Goal: Task Accomplishment & Management: Manage account settings

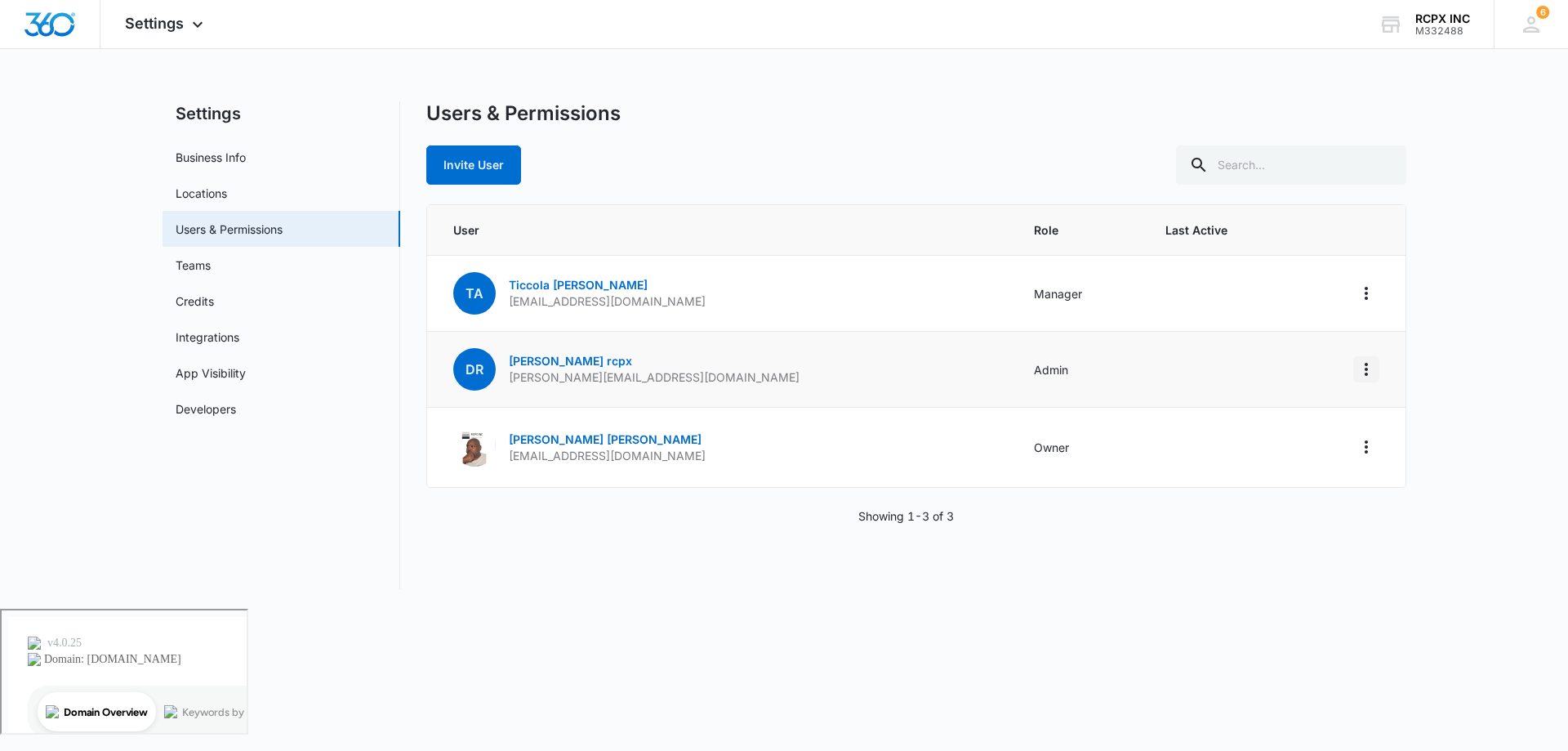
click at [1360, 373] on icon "Actions" at bounding box center [1366, 369] width 19 height 19
click at [565, 361] on link "[PERSON_NAME] rcpx" at bounding box center [571, 361] width 124 height 14
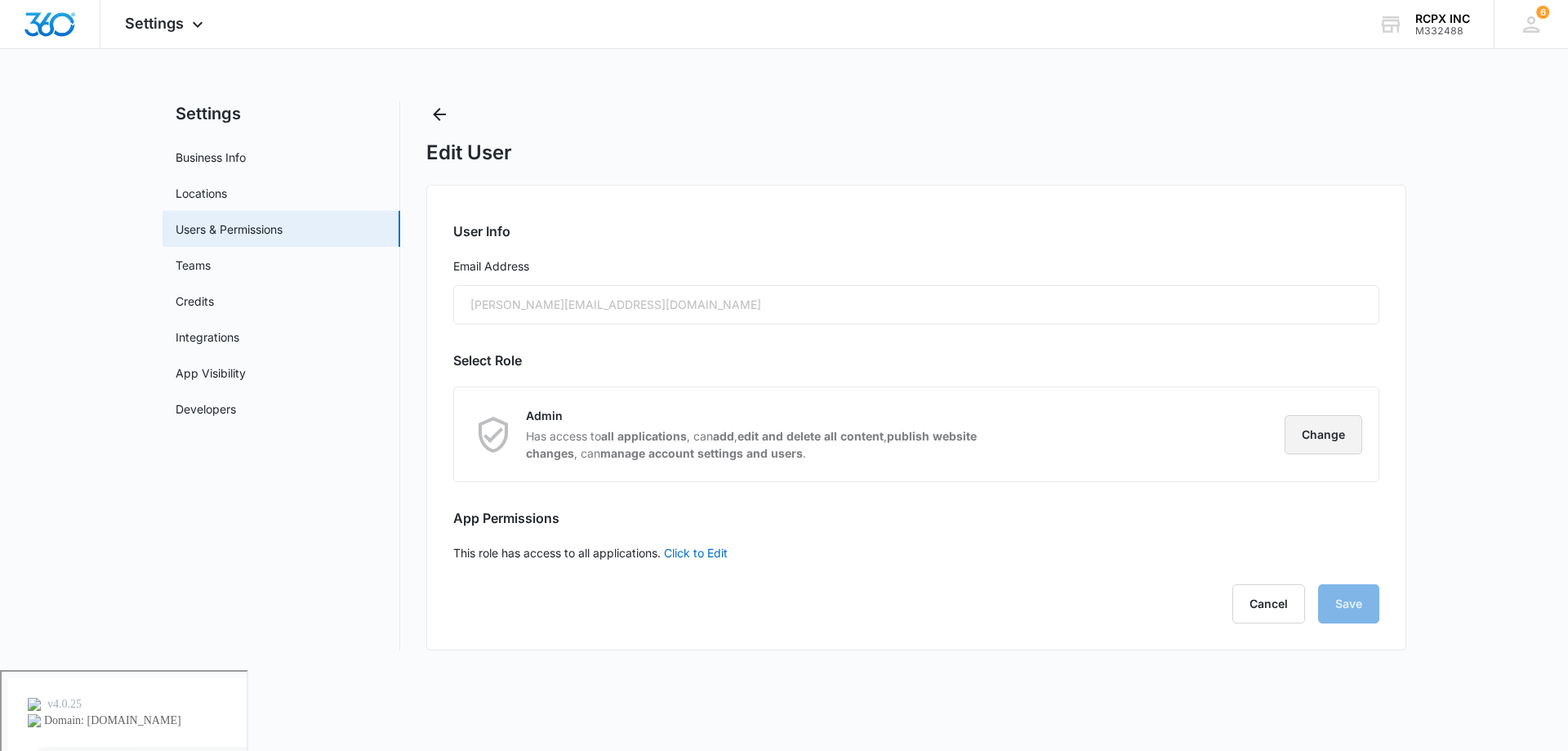
click at [1315, 432] on button "Change" at bounding box center [1324, 435] width 77 height 40
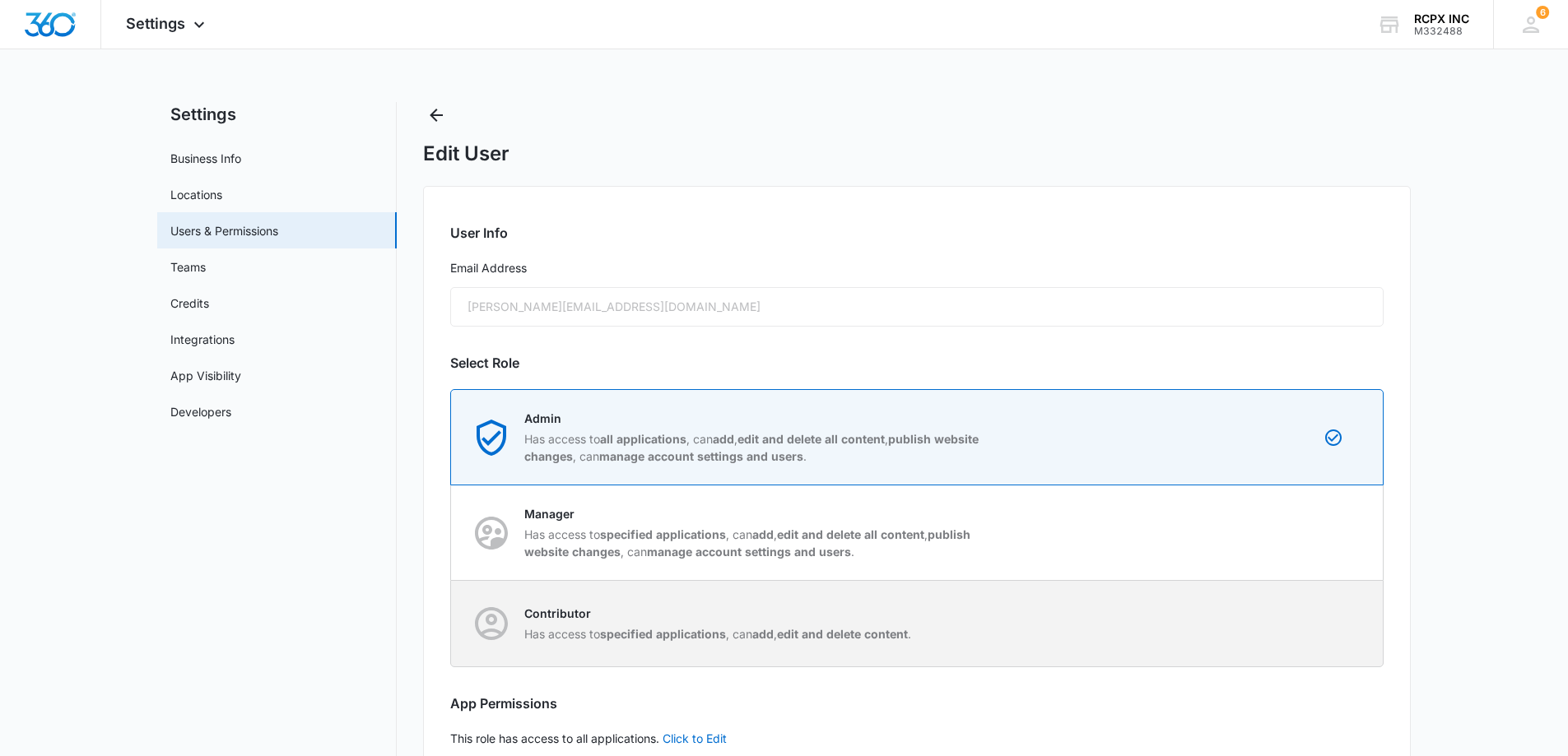
click at [1149, 625] on div "Contributor Has access to specified applications , can add , edit and delete co…" at bounding box center [917, 624] width 930 height 86
click at [452, 625] on input "Contributor Has access to specified applications , can add , edit and delete co…" at bounding box center [451, 624] width 1 height 1
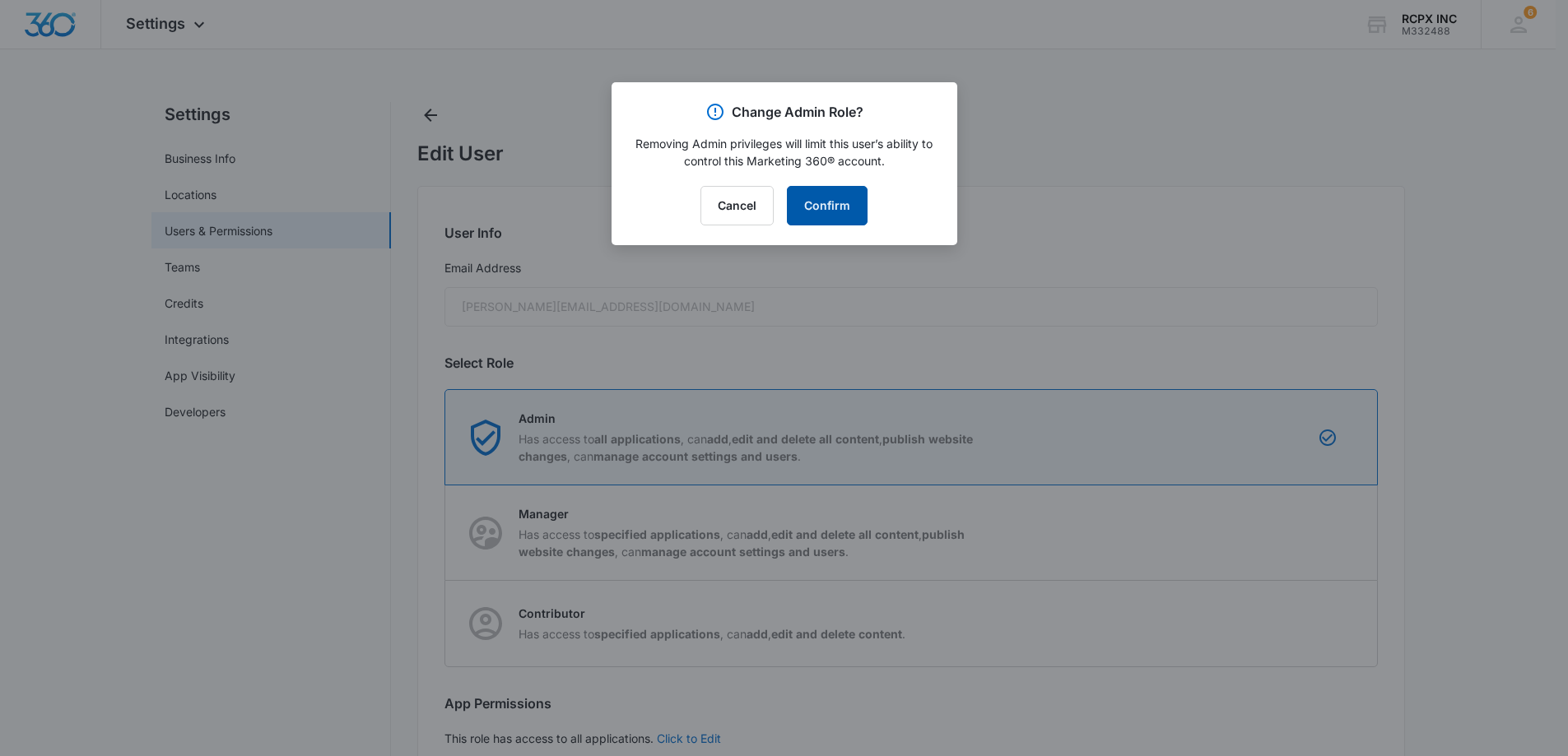
click at [820, 208] on button "Confirm" at bounding box center [826, 205] width 81 height 40
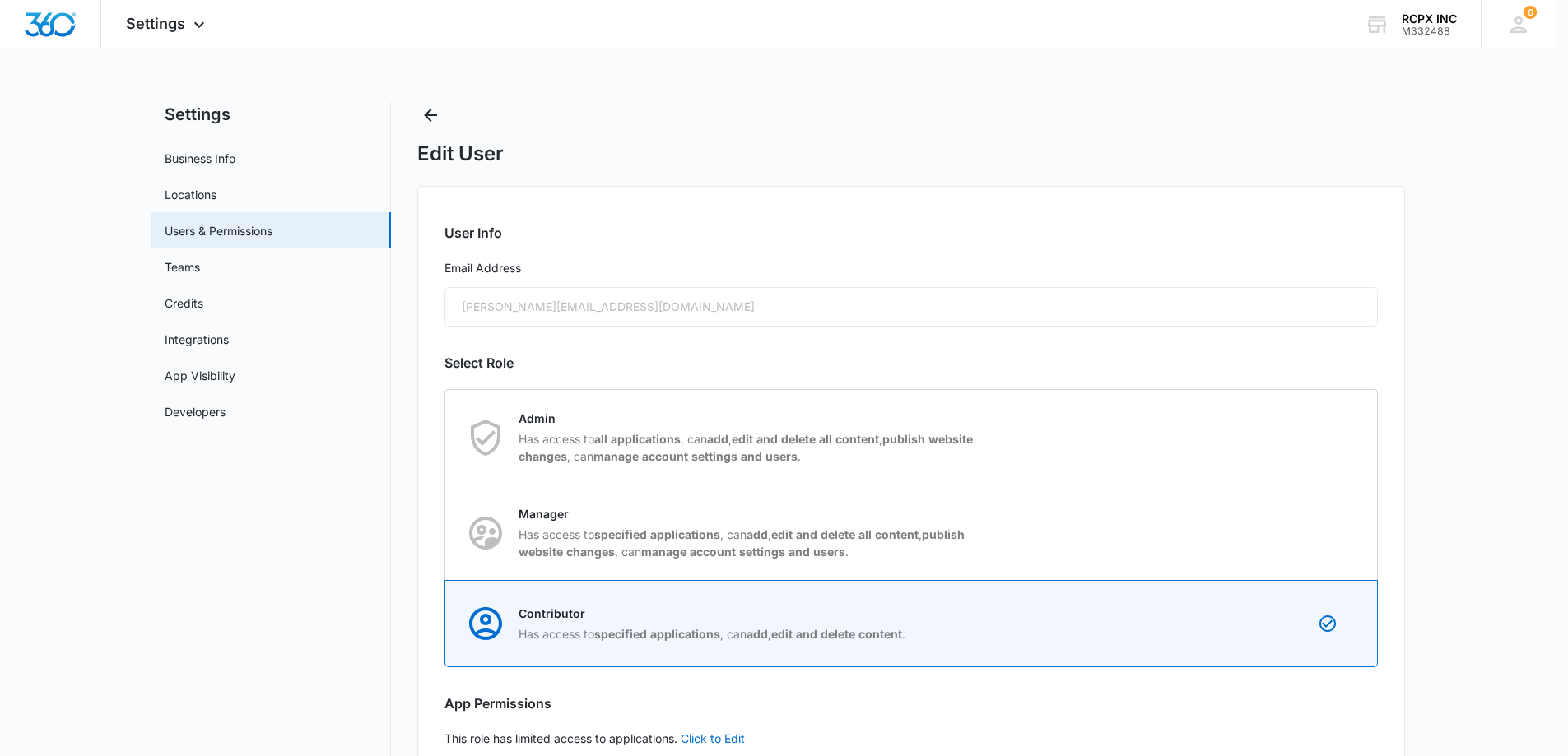
radio input "false"
radio input "true"
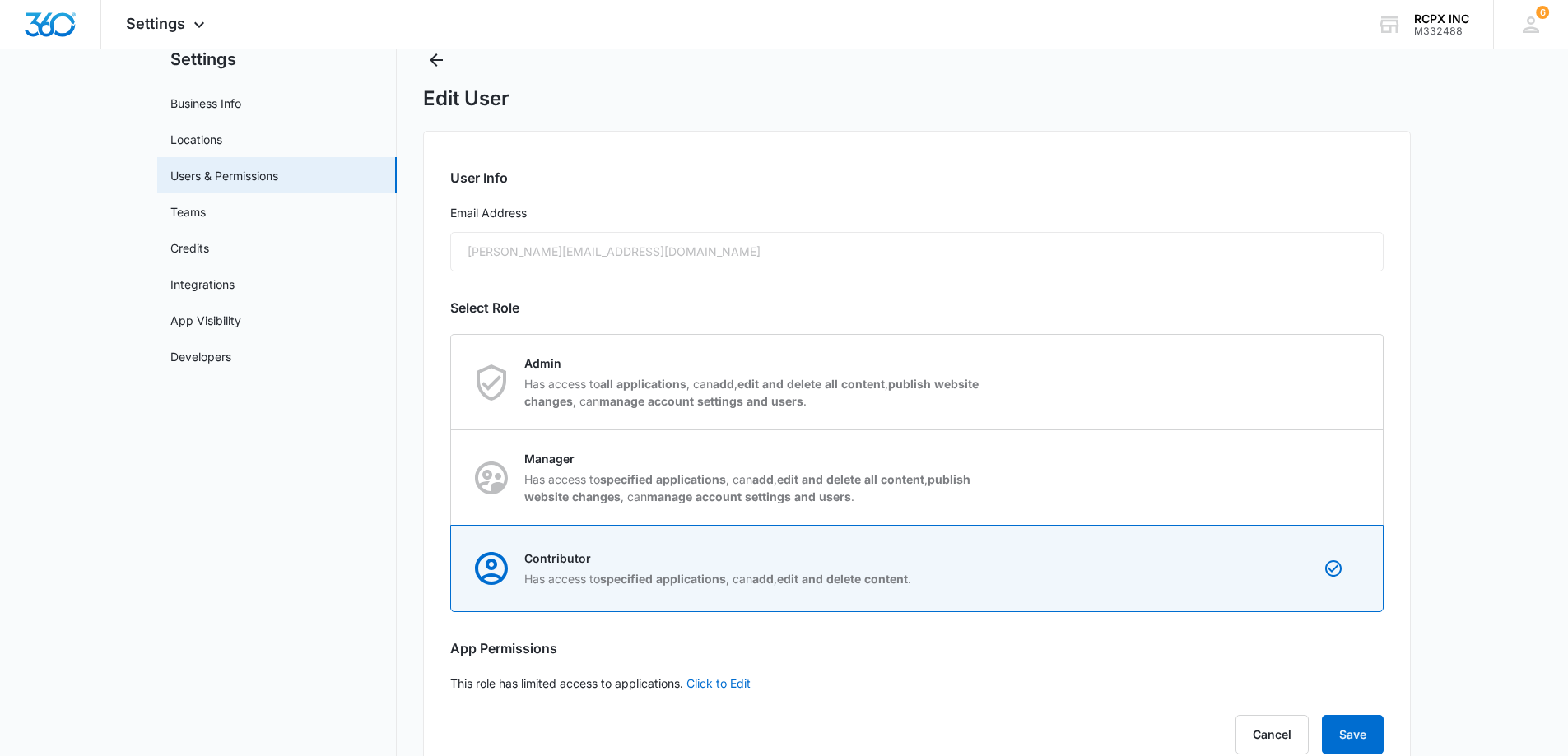
scroll to position [100, 0]
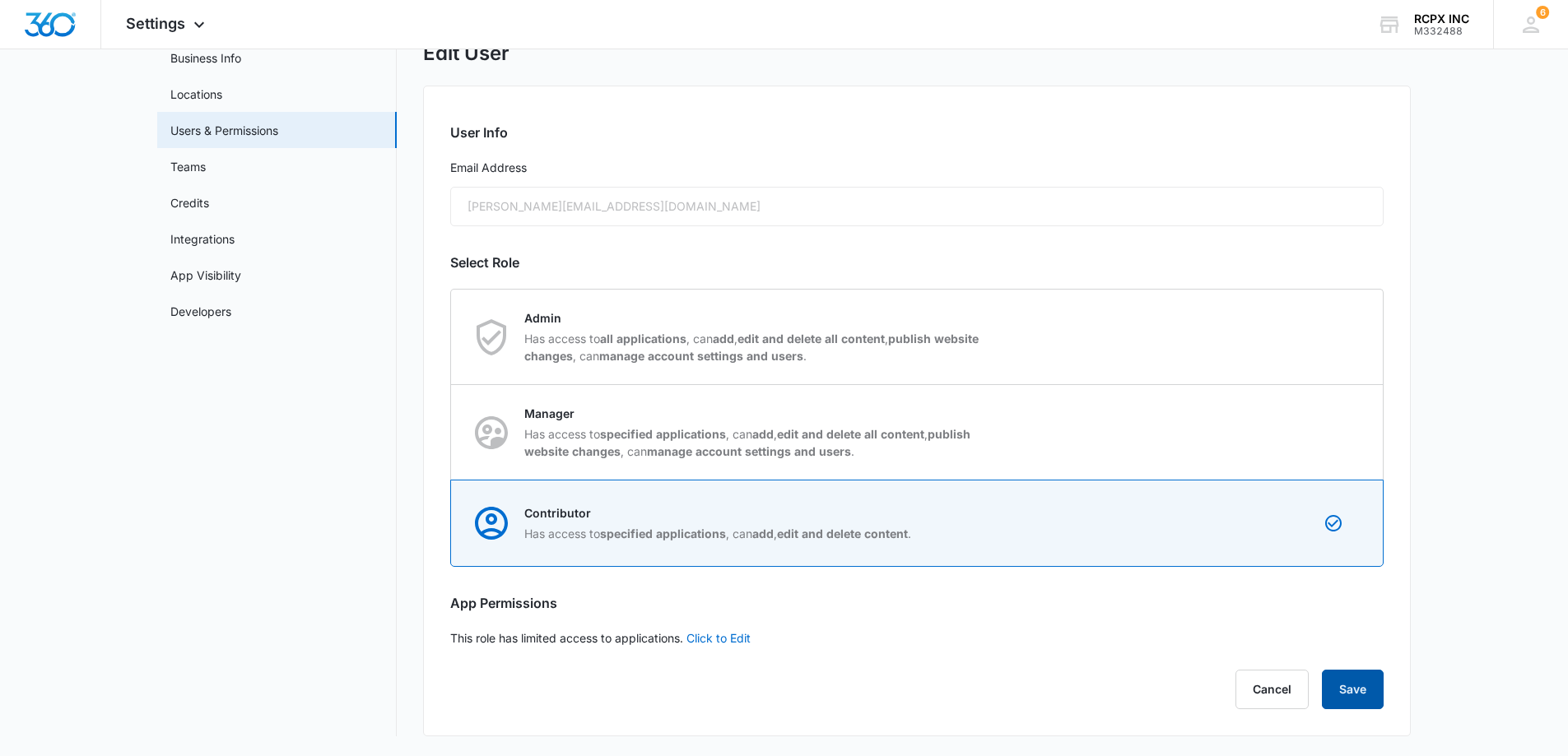
click at [1347, 685] on button "Save" at bounding box center [1352, 689] width 61 height 40
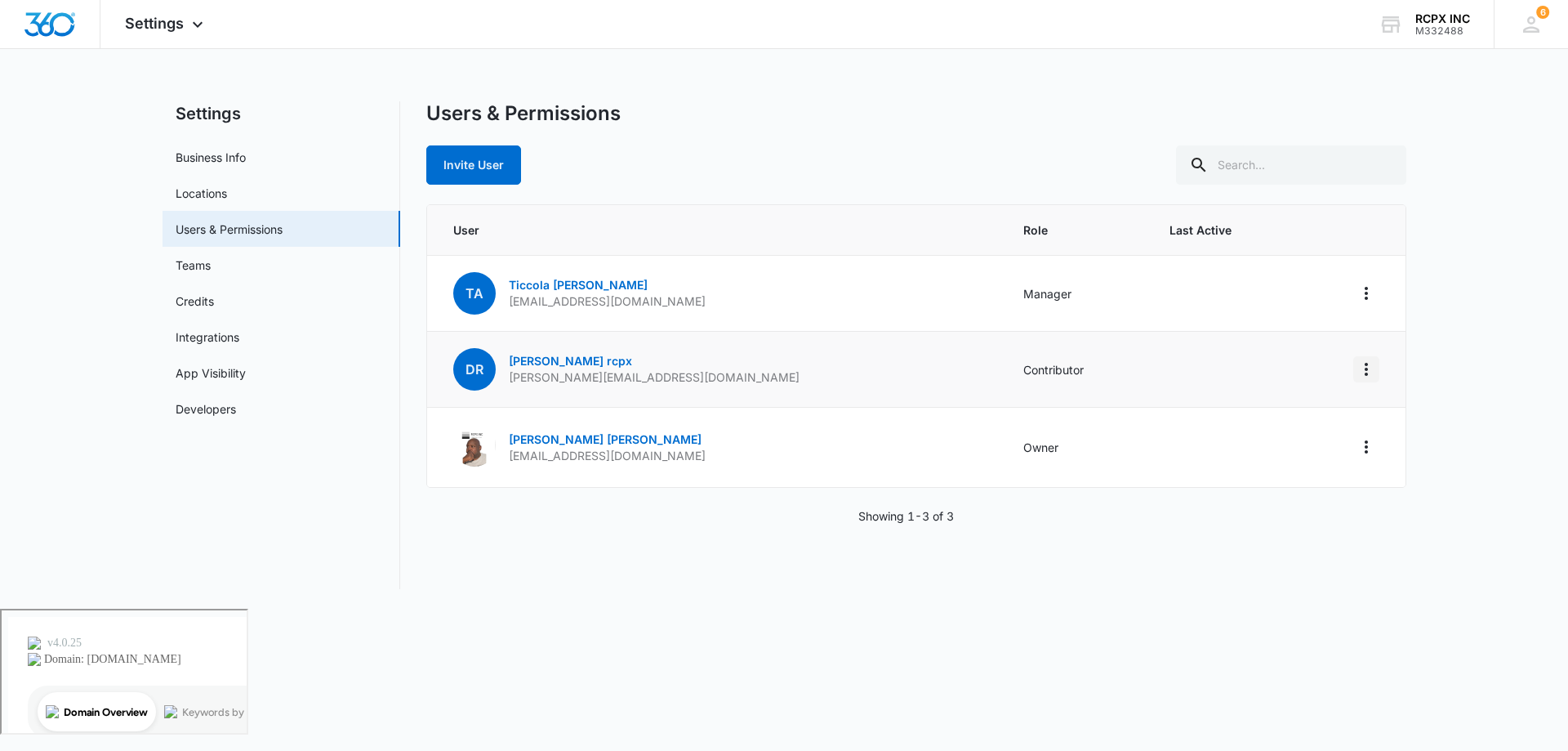
click at [1367, 368] on icon "Actions" at bounding box center [1366, 369] width 3 height 14
click at [1280, 445] on div "Remove User" at bounding box center [1284, 440] width 109 height 12
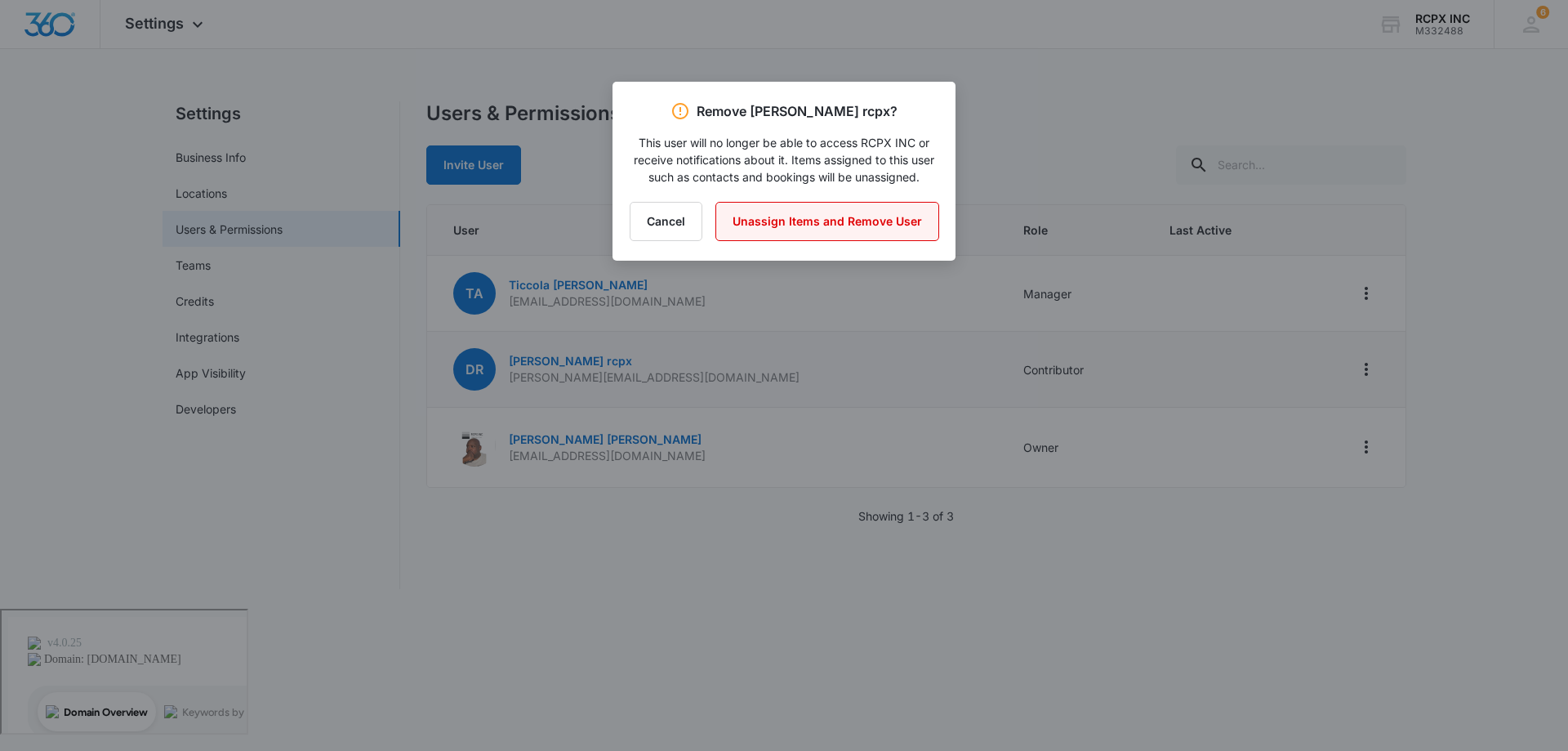
click at [811, 229] on button "Unassign Items and Remove User" at bounding box center [828, 221] width 224 height 40
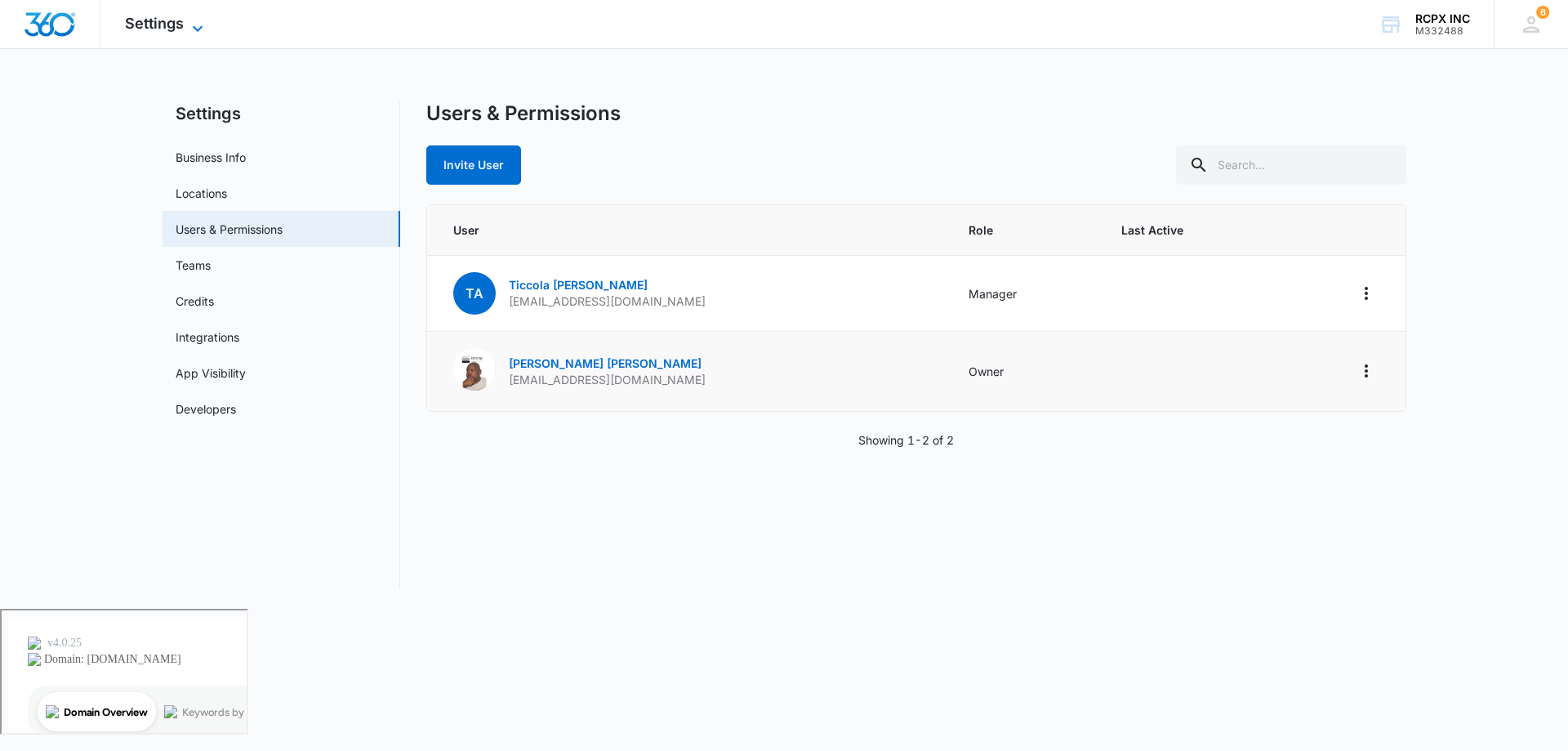
click at [159, 22] on span "Settings" at bounding box center [154, 23] width 59 height 17
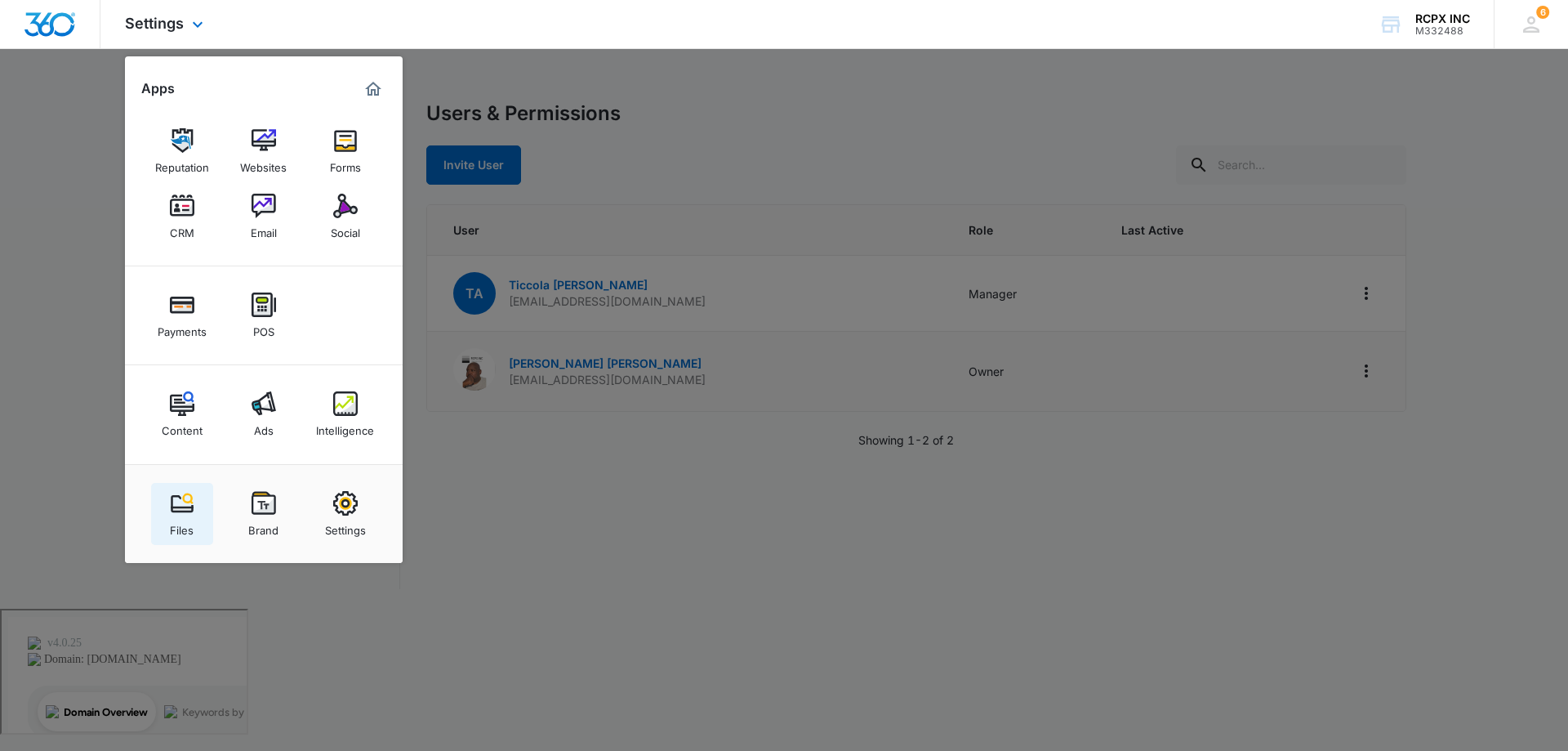
click at [181, 511] on img at bounding box center [182, 503] width 24 height 24
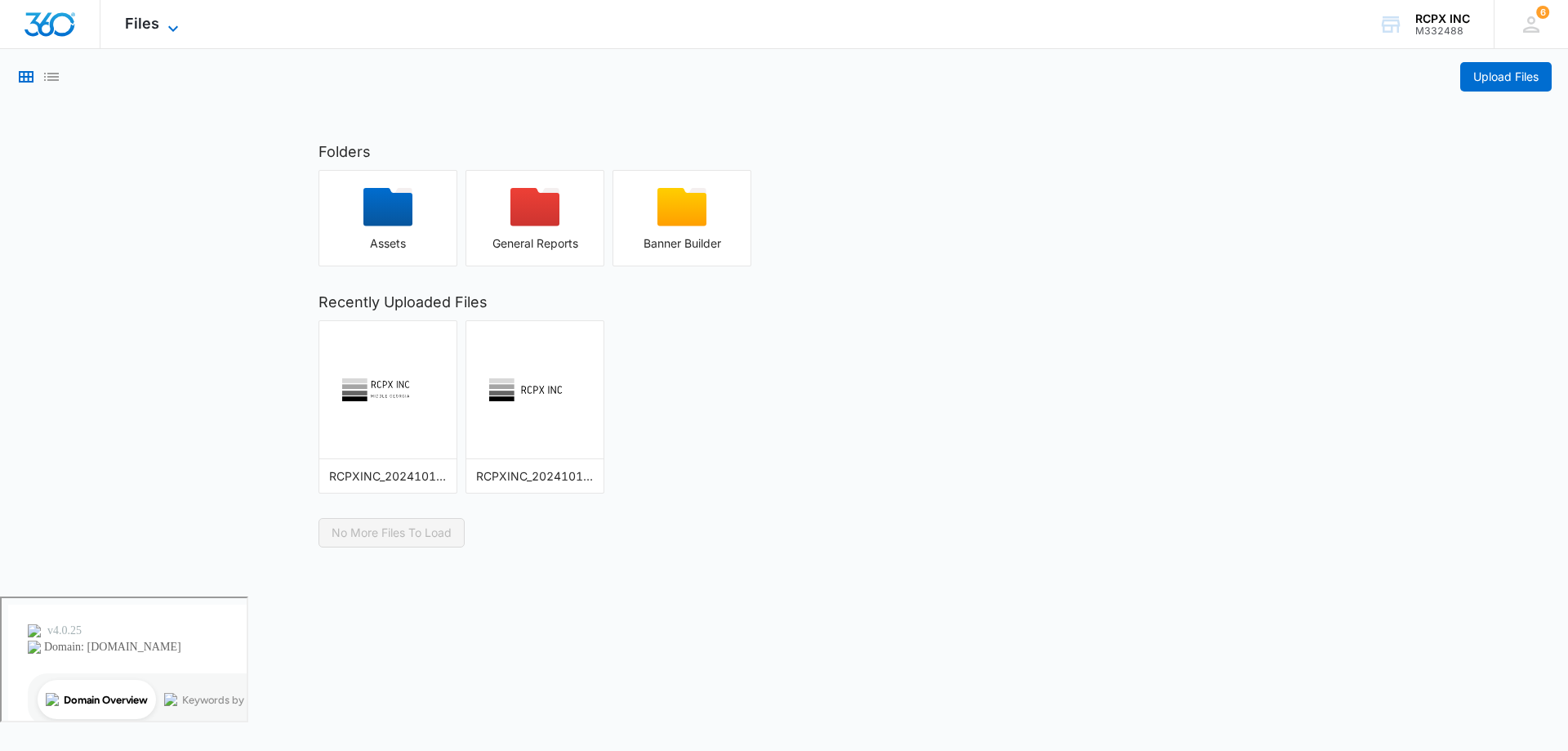
click at [163, 25] on icon at bounding box center [173, 28] width 19 height 19
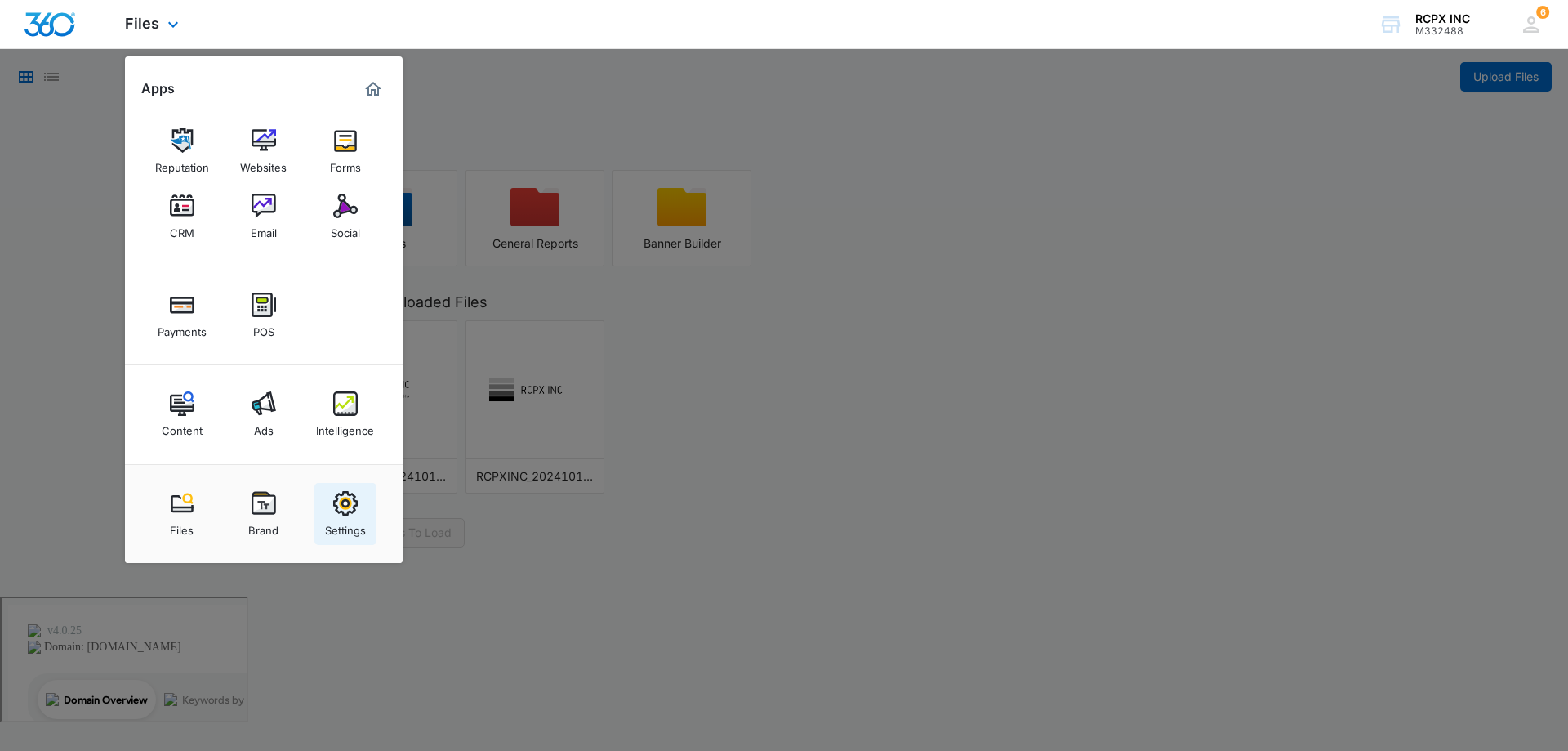
click at [359, 515] on link "Settings" at bounding box center [346, 514] width 62 height 62
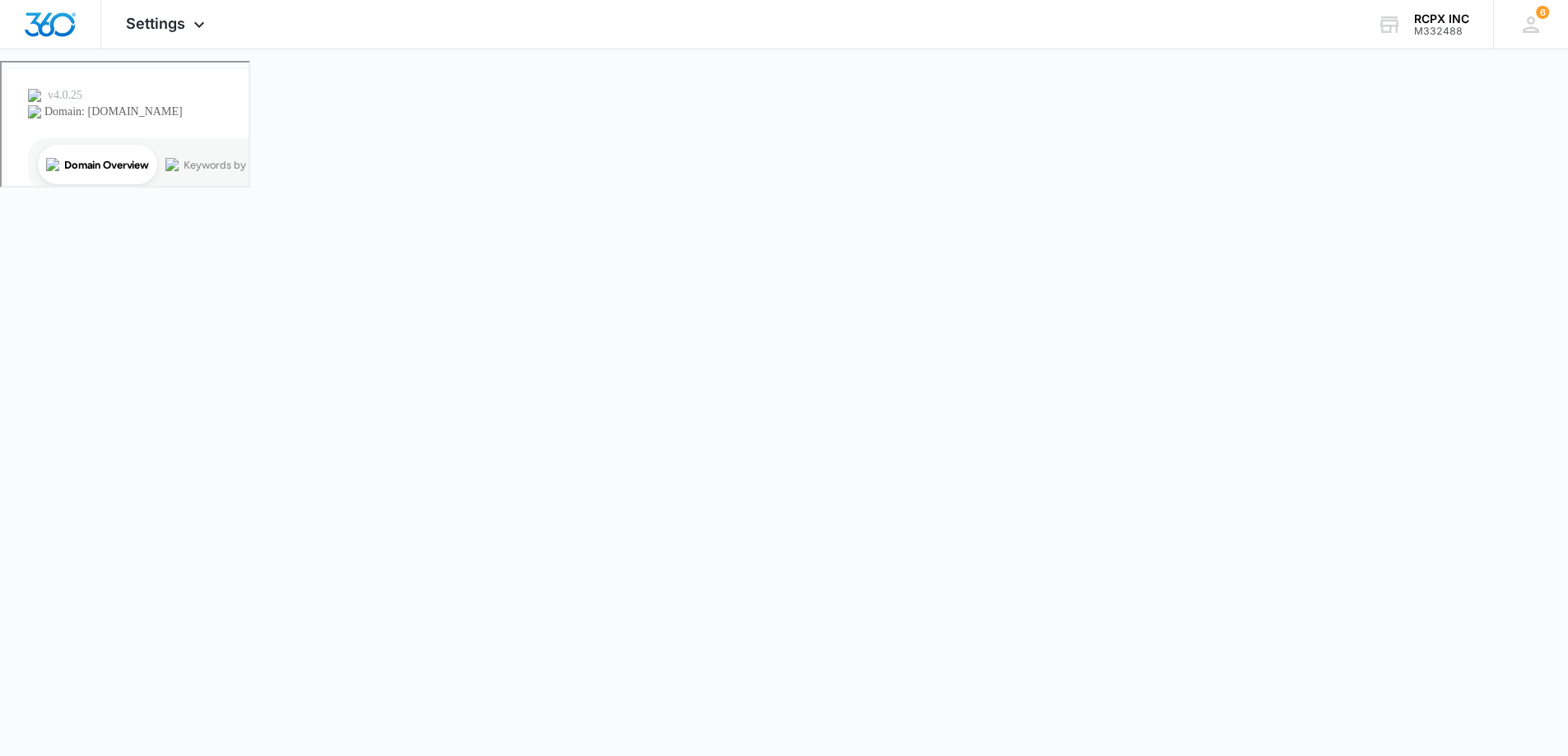
select select "4"
select select "US"
select select "America/New_York"
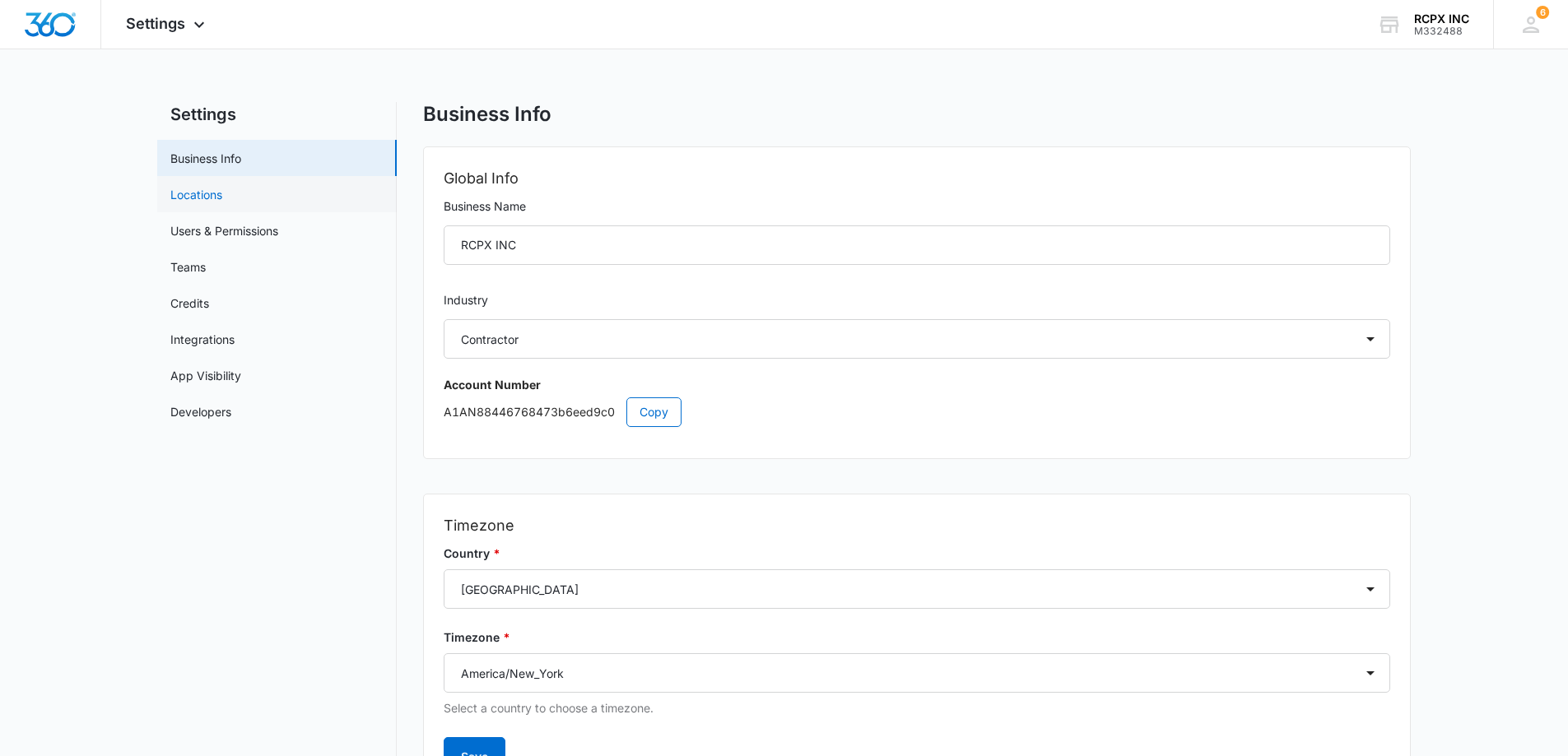
click at [185, 197] on link "Locations" at bounding box center [196, 195] width 52 height 18
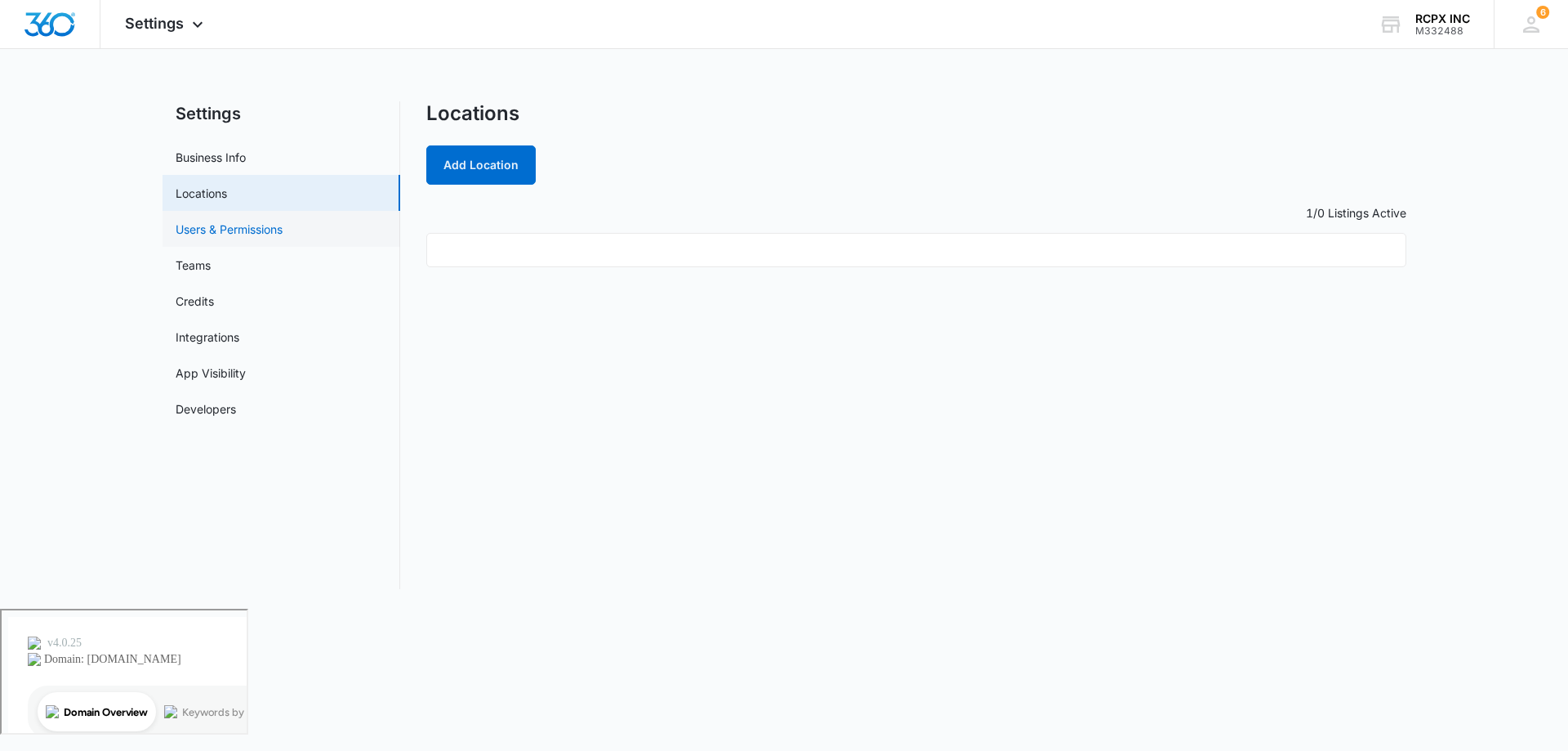
click at [183, 236] on link "Users & Permissions" at bounding box center [229, 229] width 107 height 17
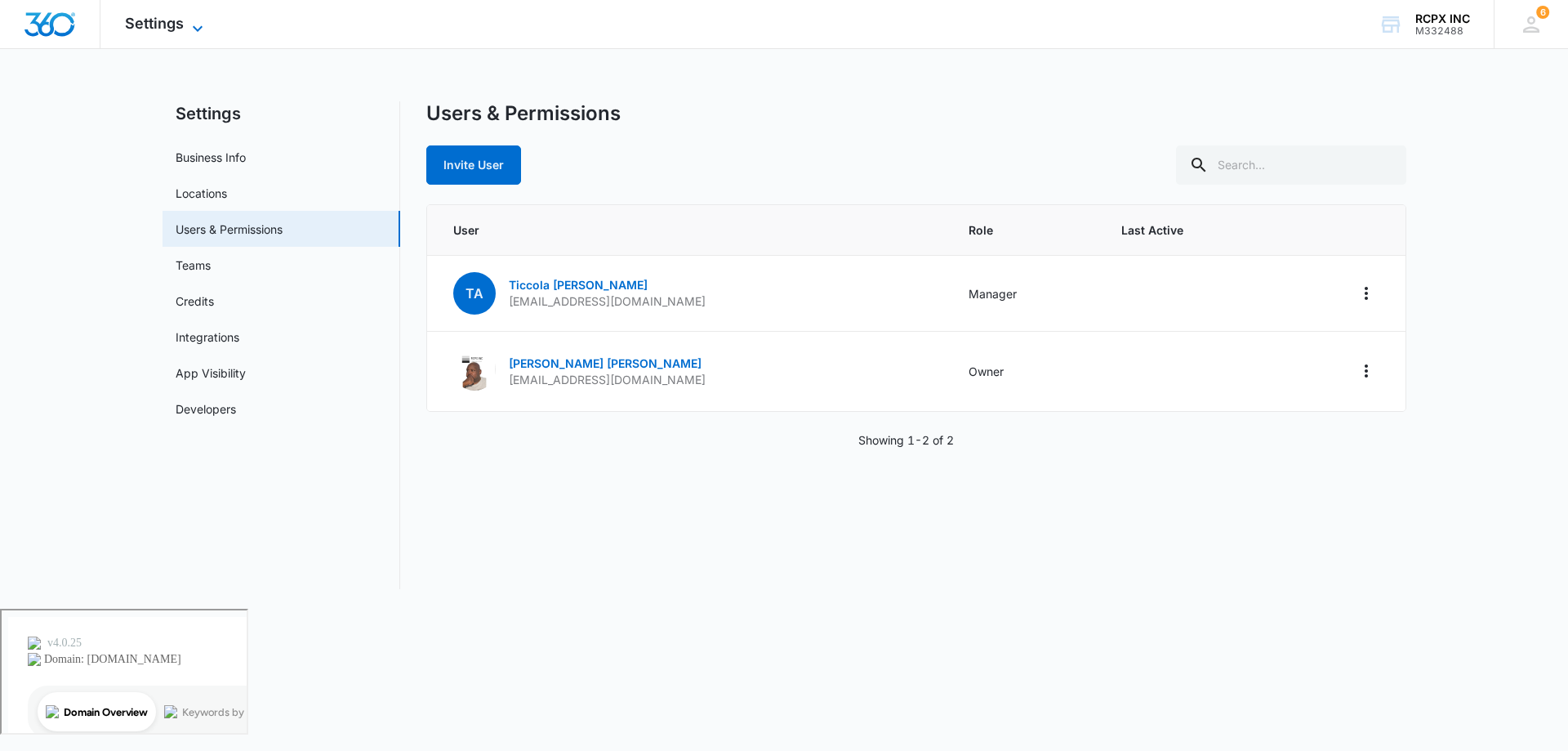
click at [182, 27] on span "Settings" at bounding box center [154, 23] width 59 height 17
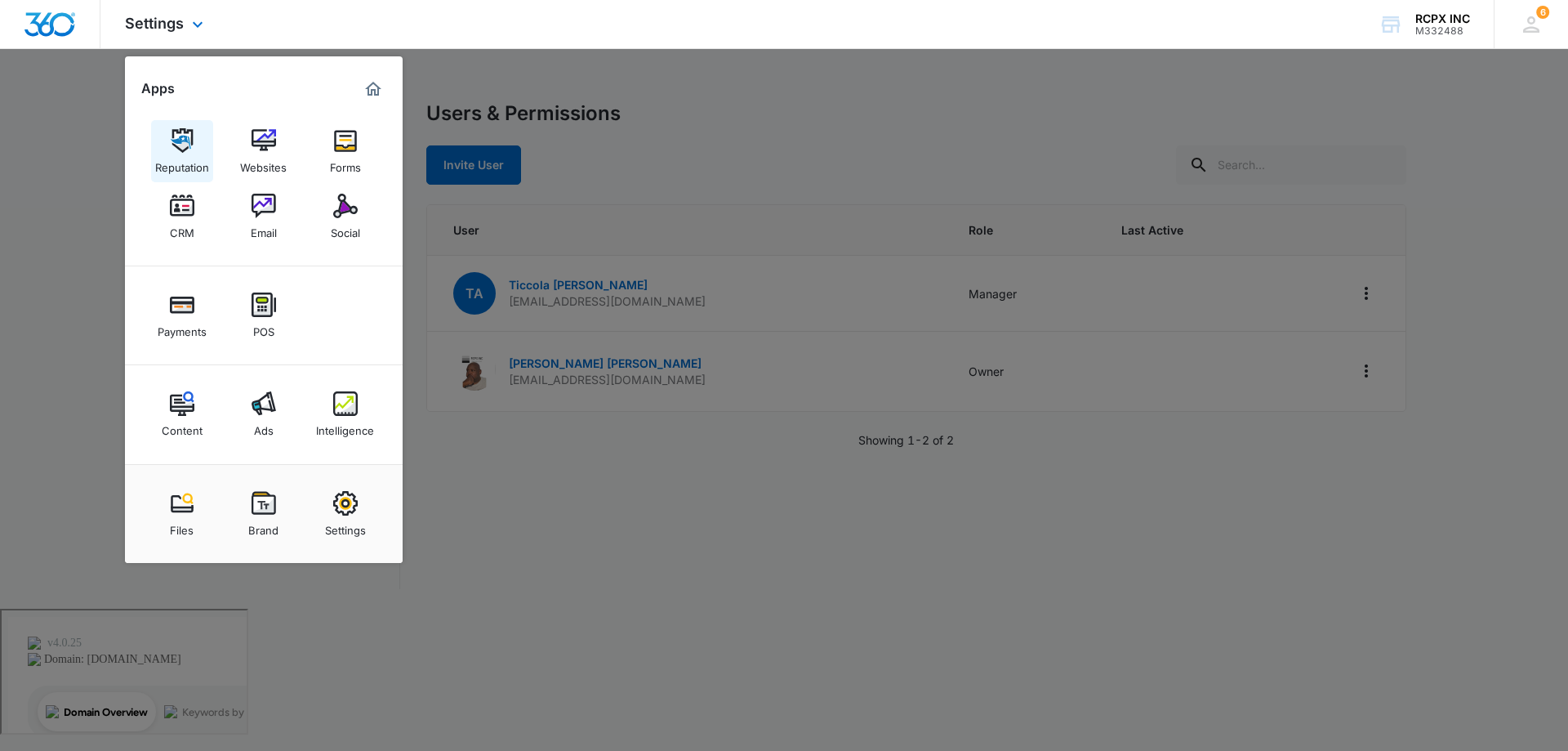
click at [191, 159] on div "Reputation" at bounding box center [183, 163] width 54 height 21
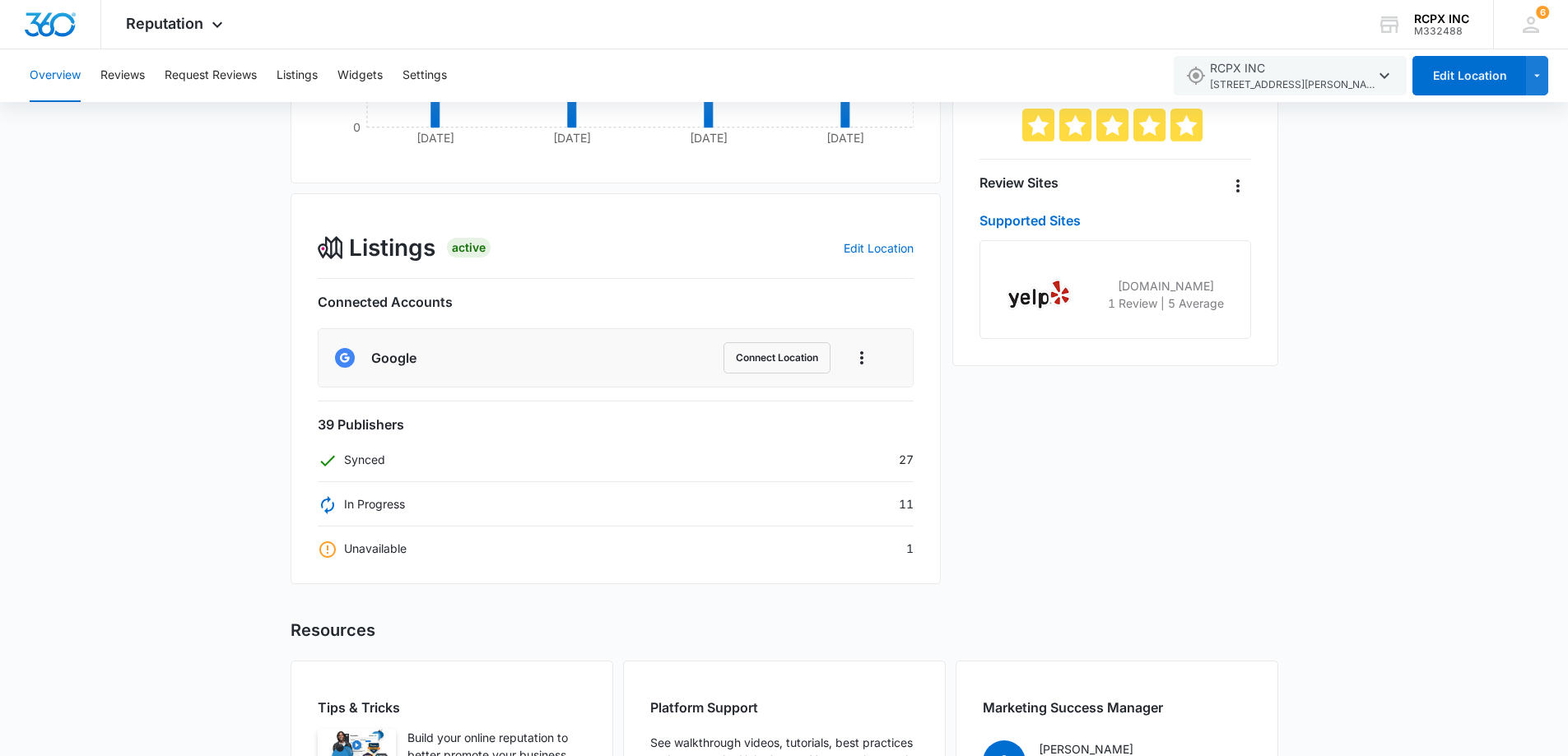
scroll to position [329, 0]
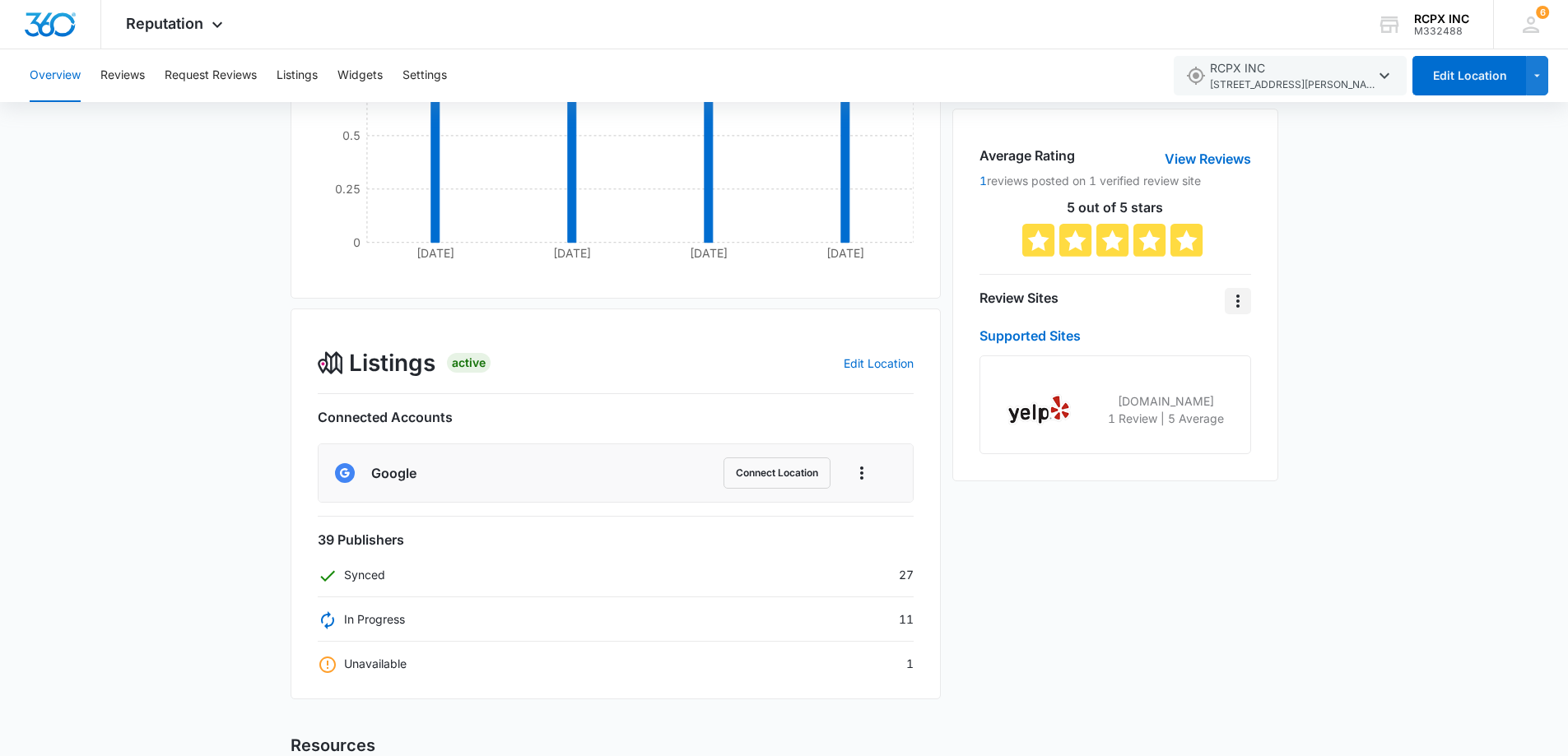
click at [1238, 301] on icon "Overflow Menu" at bounding box center [1237, 302] width 3 height 14
click at [1287, 285] on div "Overview Total Reviews Filters [DATE] - [DATE] [DATE] [DATE] [DATE] Sep 11 0 0.…" at bounding box center [784, 449] width 1568 height 1246
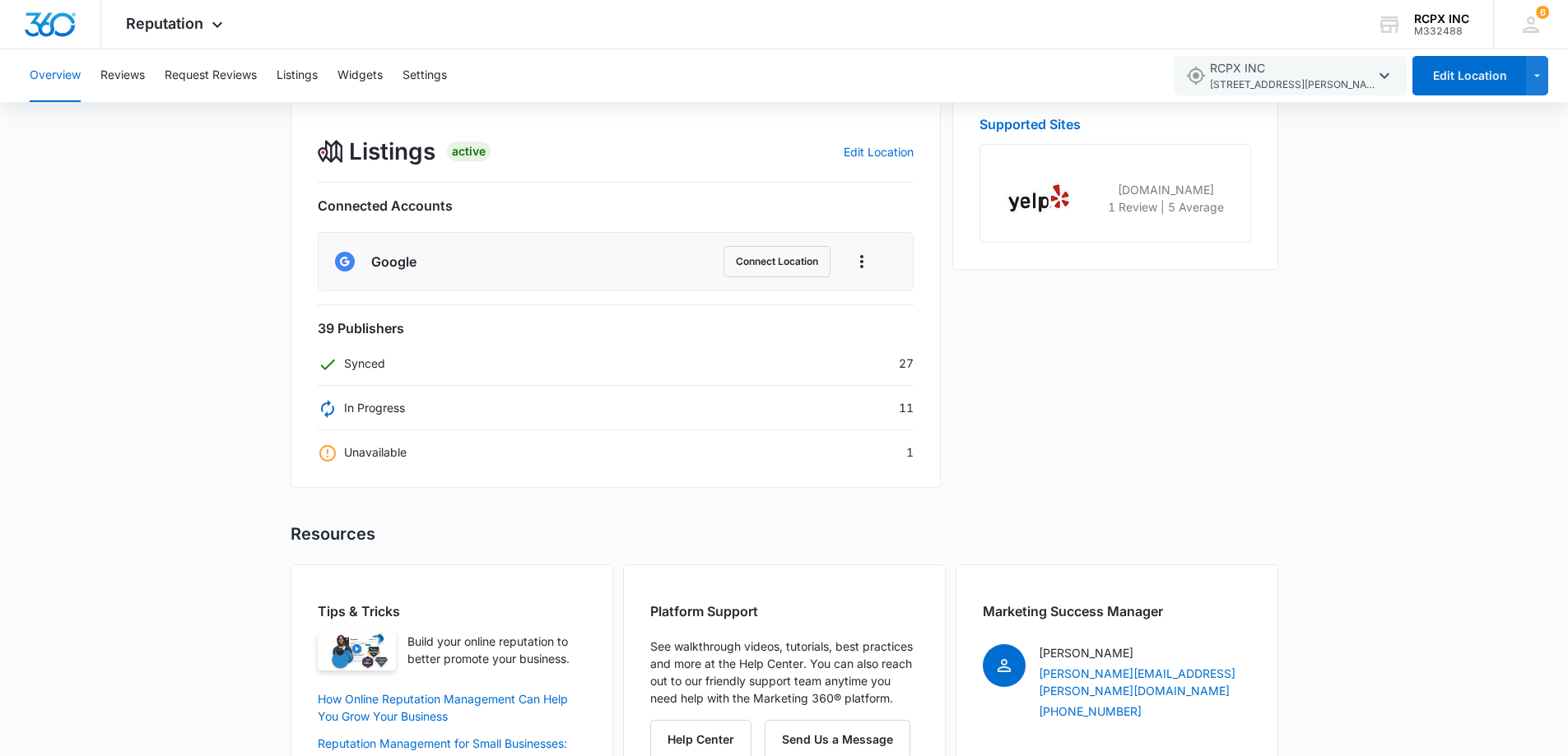
scroll to position [645, 0]
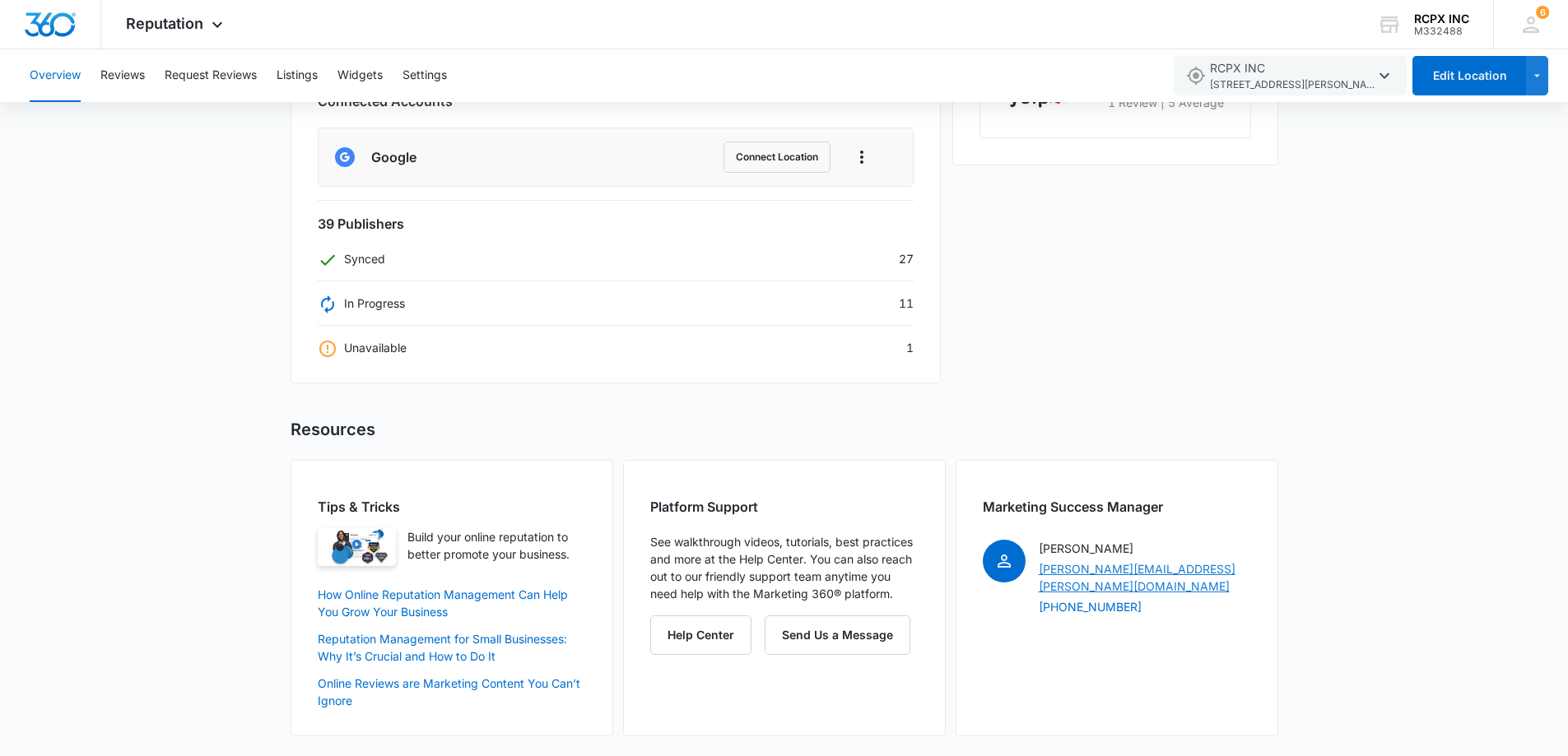
click at [1181, 570] on link "[PERSON_NAME][EMAIL_ADDRESS][PERSON_NAME][DOMAIN_NAME]" at bounding box center [1137, 578] width 197 height 31
click at [1170, 568] on link "[PERSON_NAME][EMAIL_ADDRESS][PERSON_NAME][DOMAIN_NAME]" at bounding box center [1137, 578] width 197 height 31
